Goal: Task Accomplishment & Management: Use online tool/utility

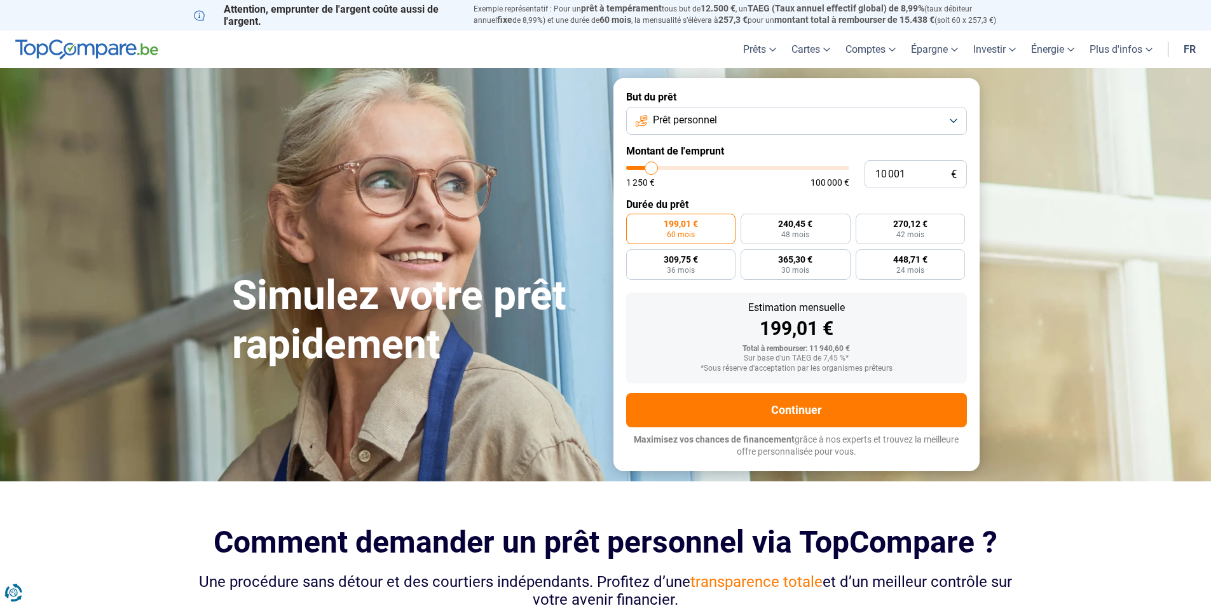
click at [886, 116] on button "Prêt personnel" at bounding box center [796, 121] width 341 height 28
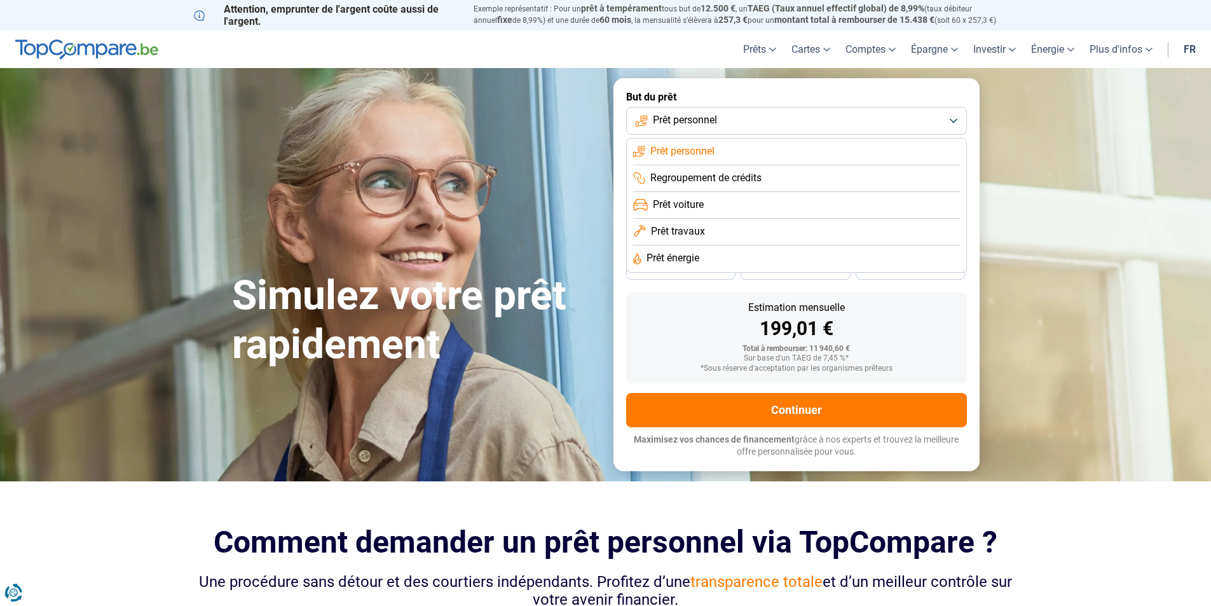
click at [717, 176] on span "Regroupement de crédits" at bounding box center [705, 178] width 111 height 14
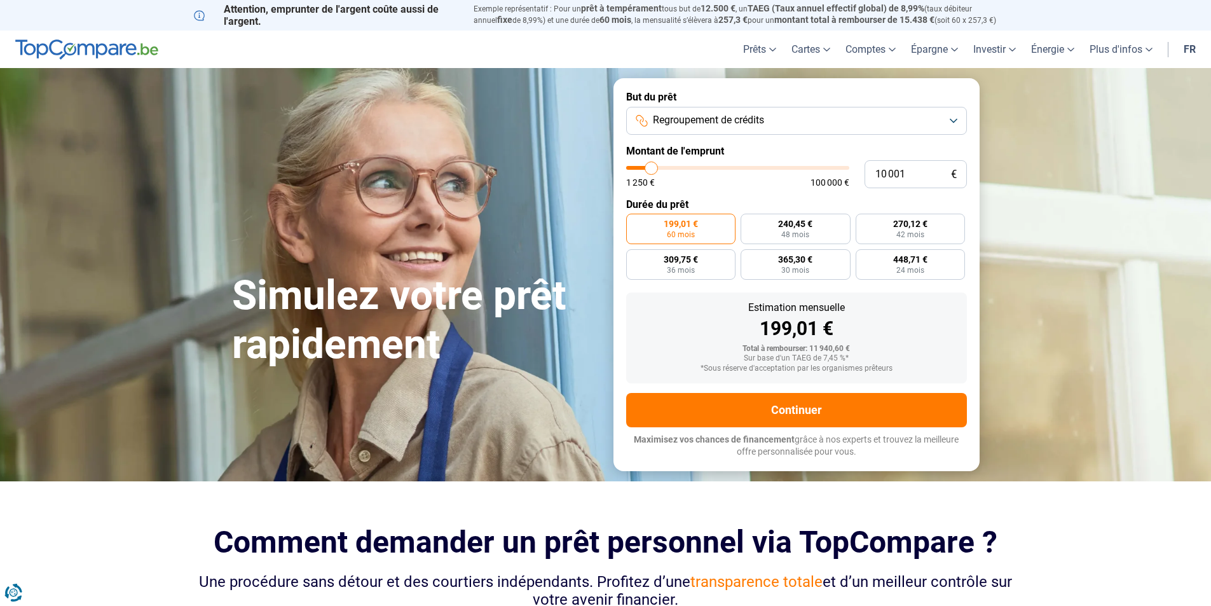
type input "11 250"
type input "11250"
type input "11 500"
type input "11500"
type input "12 000"
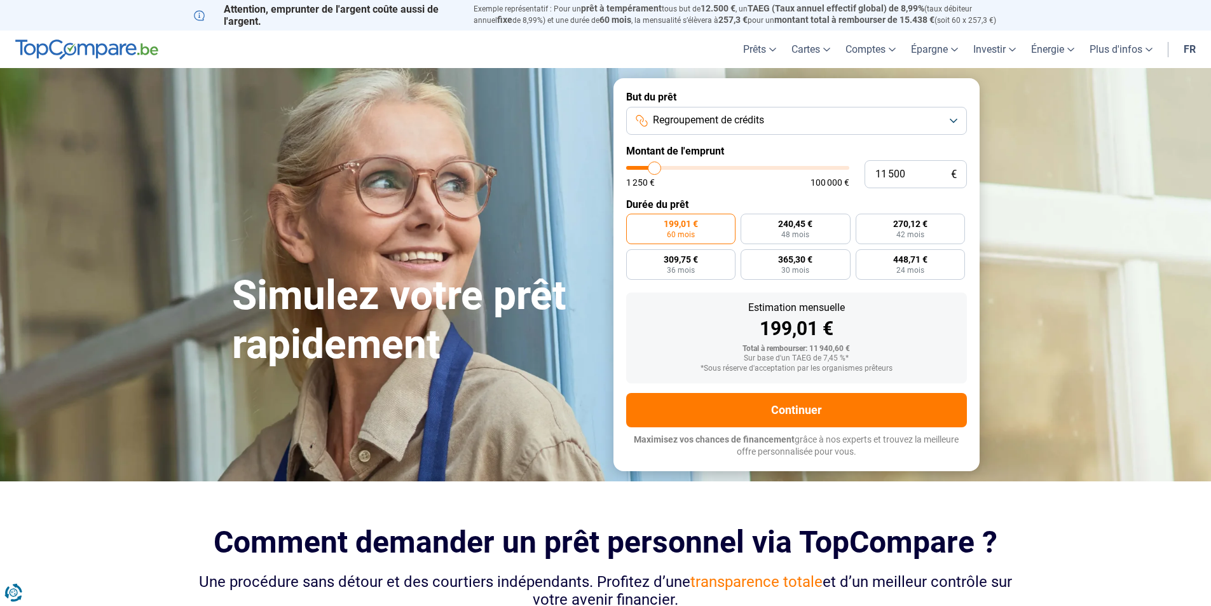
type input "12000"
type input "13 000"
type input "13000"
type input "14 250"
type input "14250"
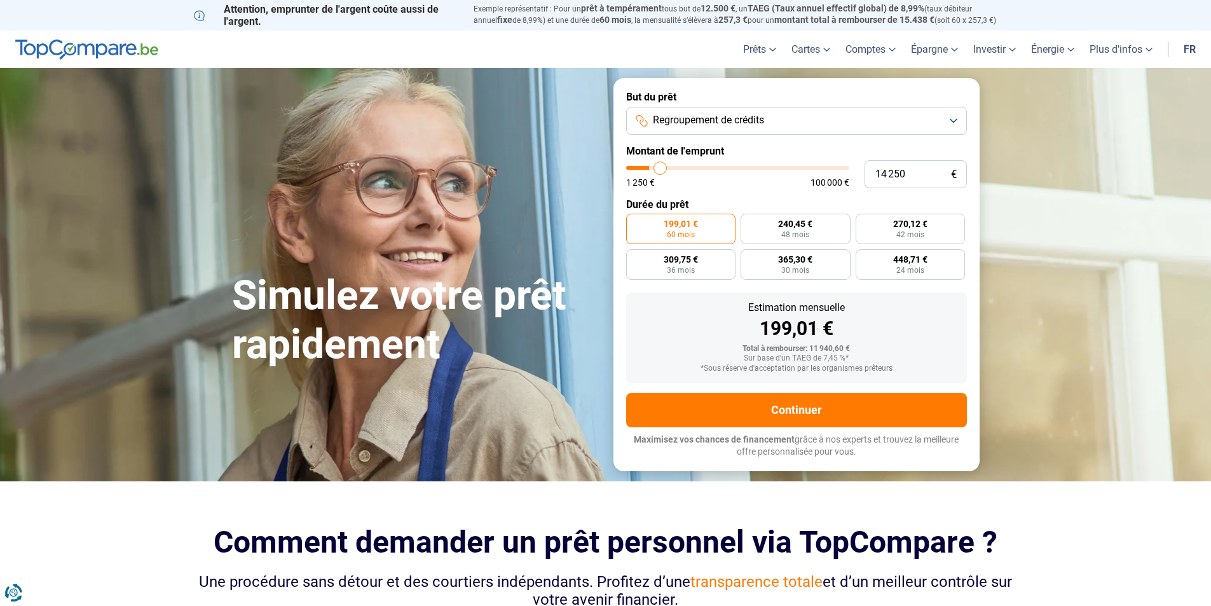
type input "16 000"
type input "16000"
type input "18 000"
type input "18000"
type input "19 000"
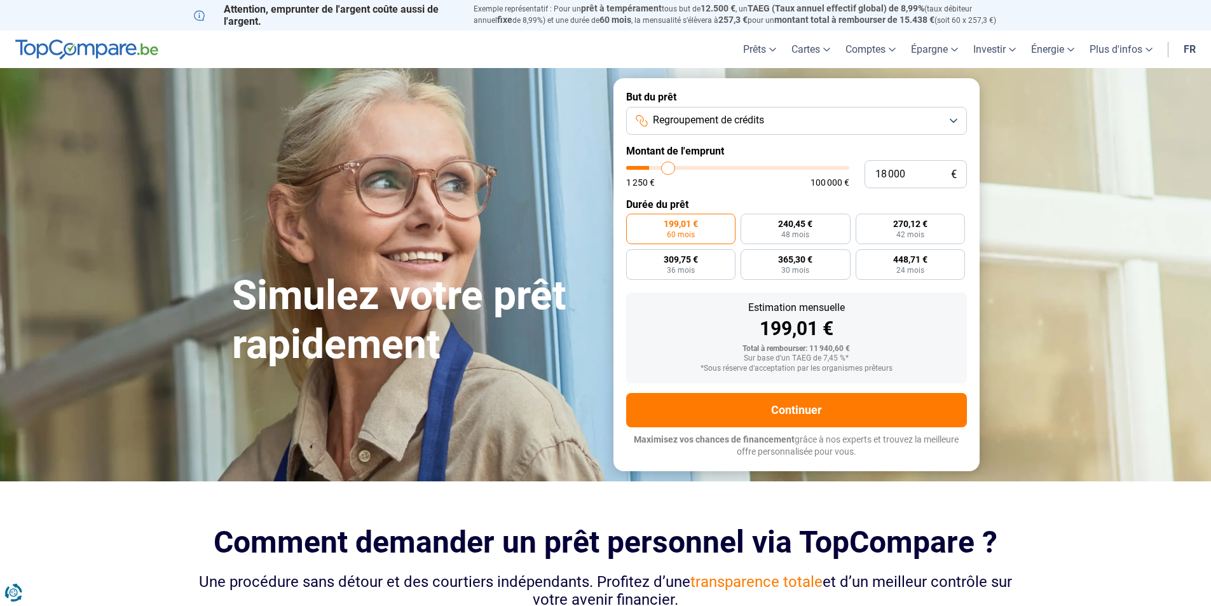
type input "19000"
type input "20 250"
type input "20250"
type input "22 000"
type input "22000"
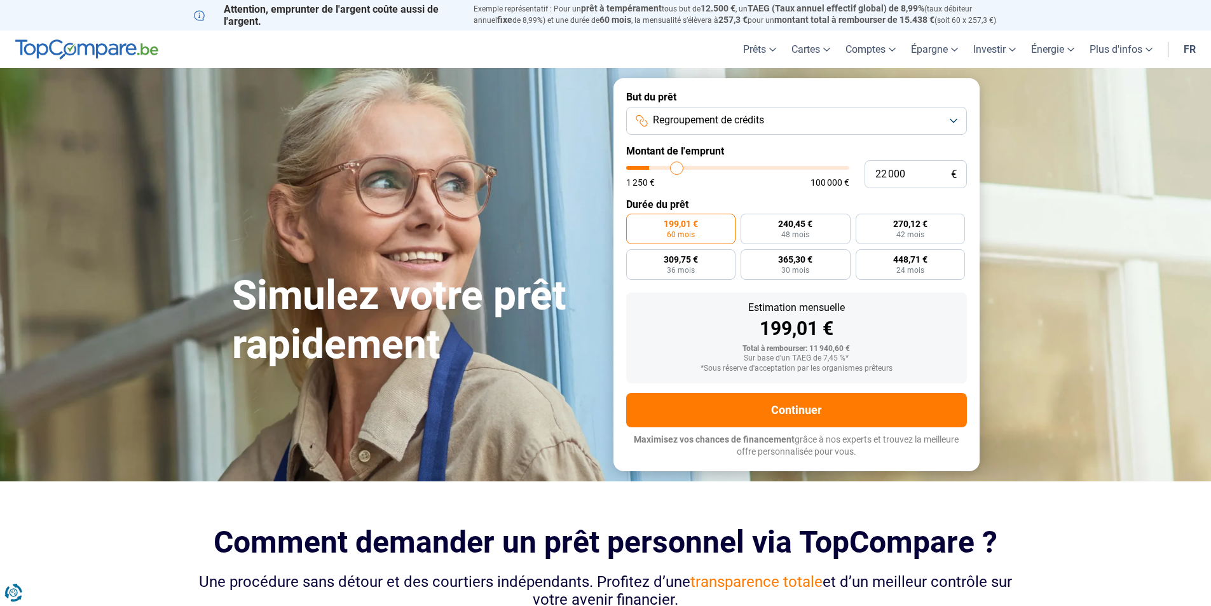
type input "24 250"
type input "24250"
type input "25 000"
type input "25000"
type input "25 250"
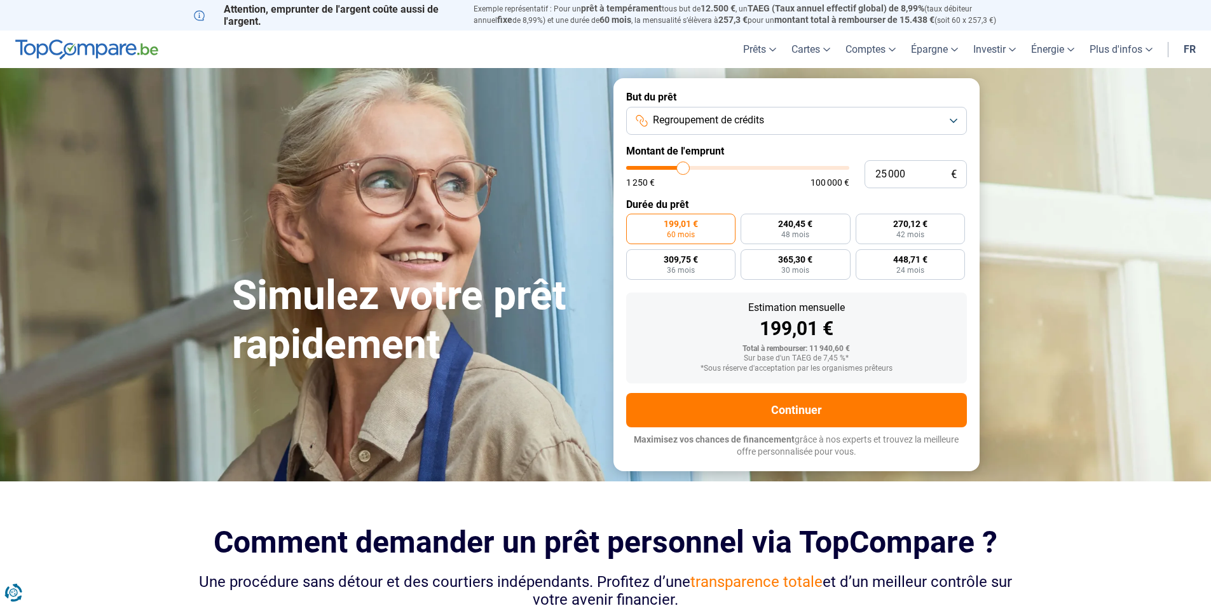
type input "25250"
type input "26 500"
type input "26500"
type input "28 000"
type input "28000"
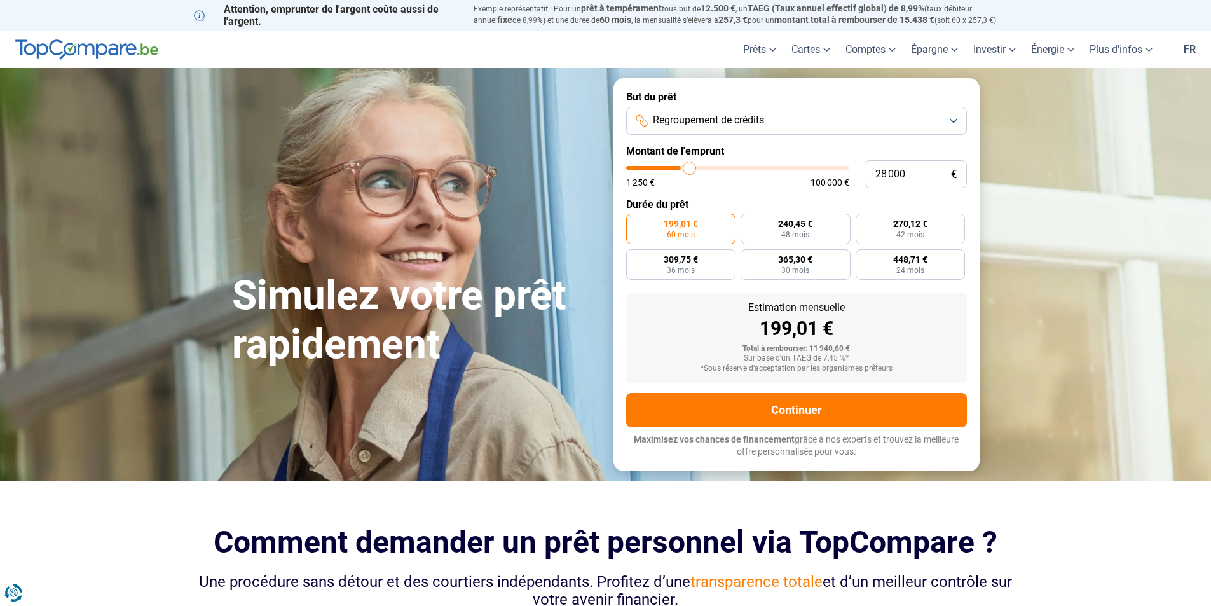
type input "29 250"
type input "29250"
type input "30 250"
type input "30250"
type input "30 500"
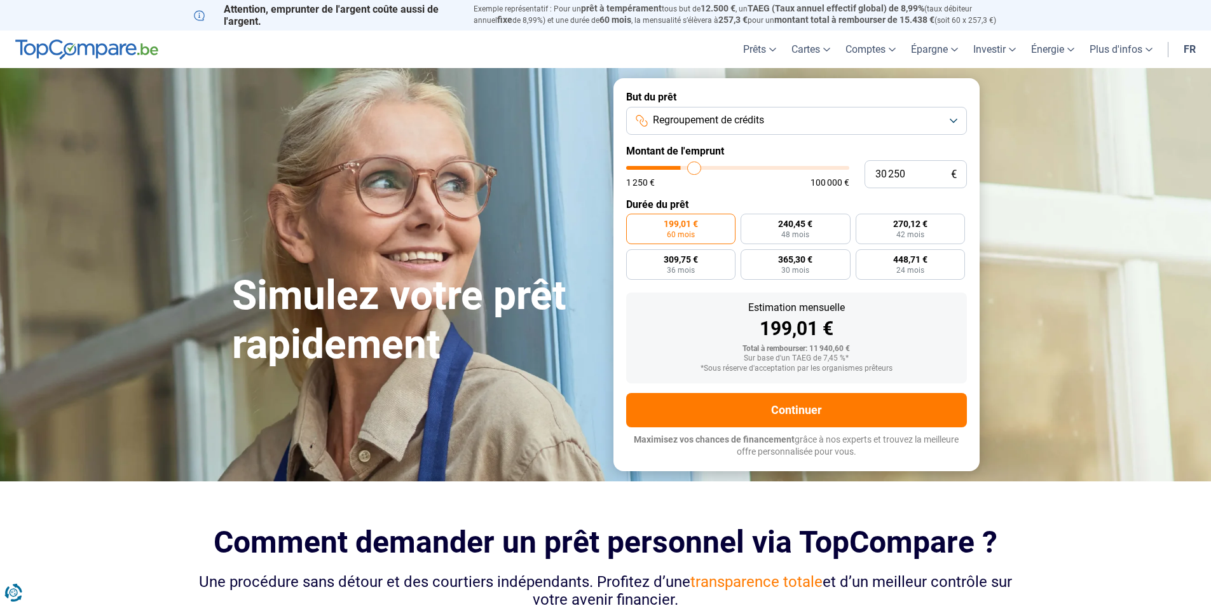
type input "30500"
type input "30 750"
type input "30750"
type input "30 250"
type input "30250"
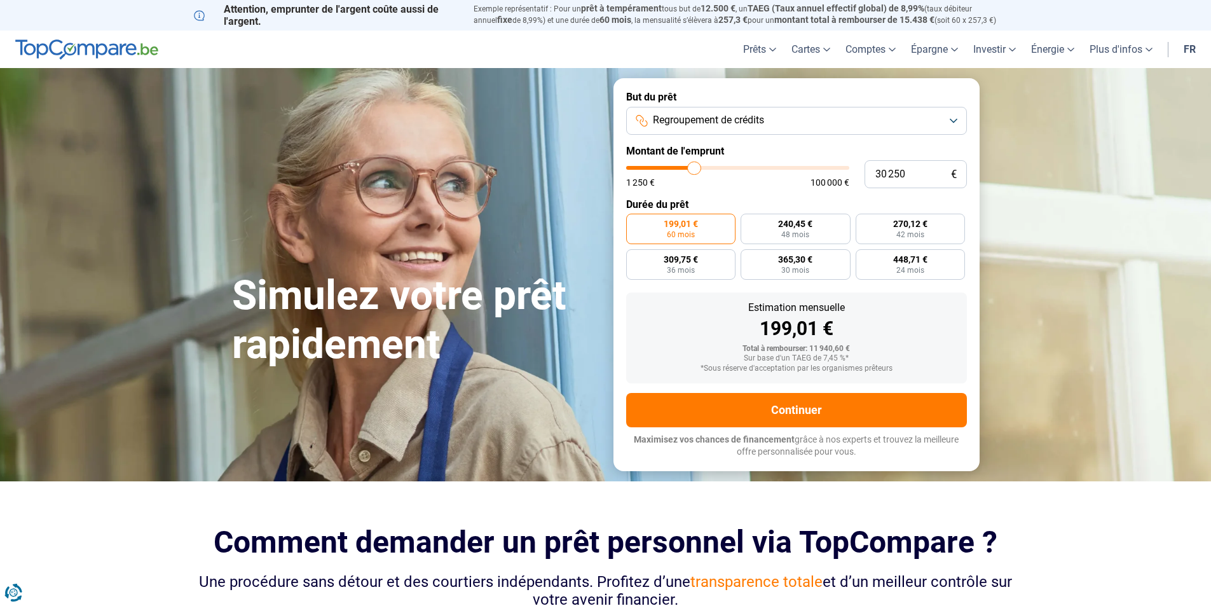
type input "29 750"
type input "29750"
type input "29 500"
type input "29500"
type input "29 250"
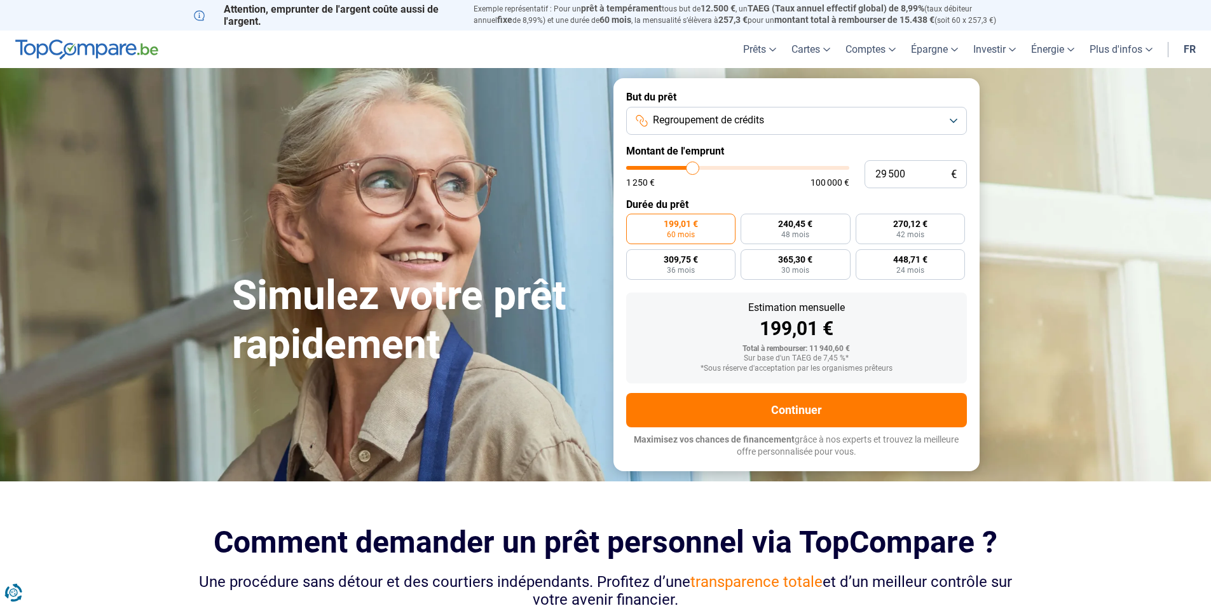
type input "29250"
type input "28 750"
type input "28750"
type input "28 000"
drag, startPoint x: 654, startPoint y: 169, endPoint x: 690, endPoint y: 165, distance: 36.4
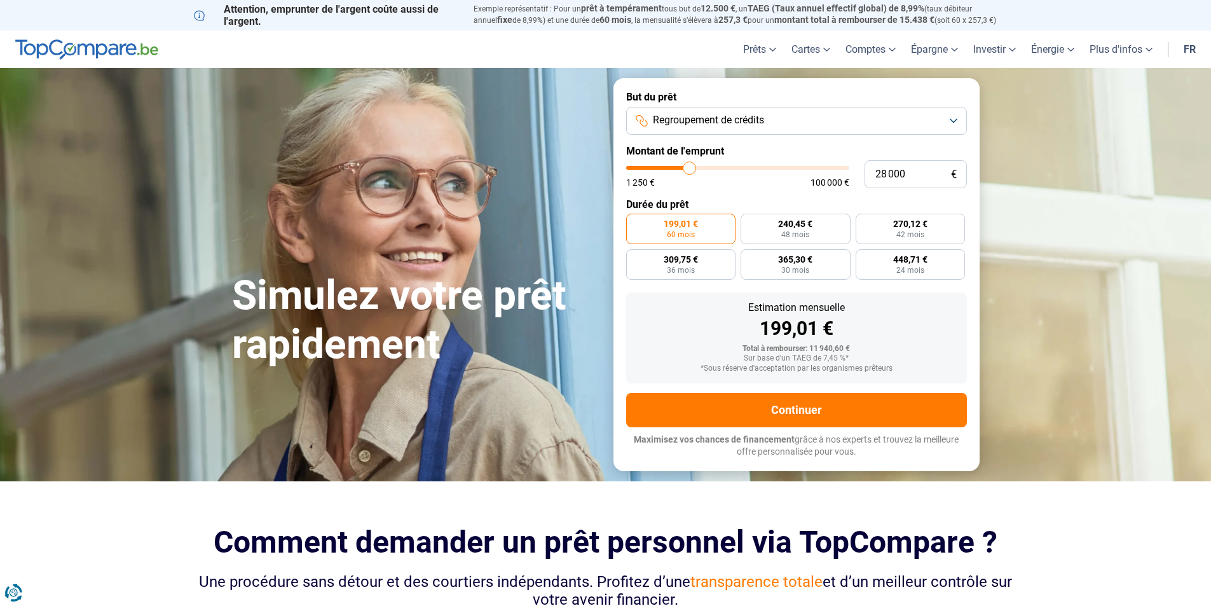
type input "28000"
click at [690, 166] on input "range" at bounding box center [737, 168] width 223 height 4
radio input "false"
